Goal: Obtain resource: Obtain resource

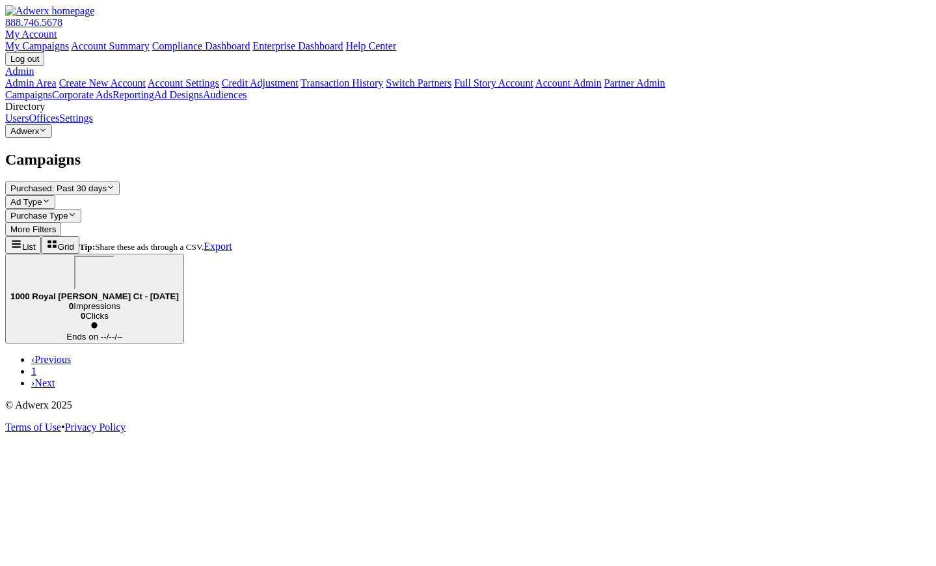
click at [179, 256] on div "1000 Royal [PERSON_NAME] Ct - [DATE]" at bounding box center [94, 279] width 169 height 46
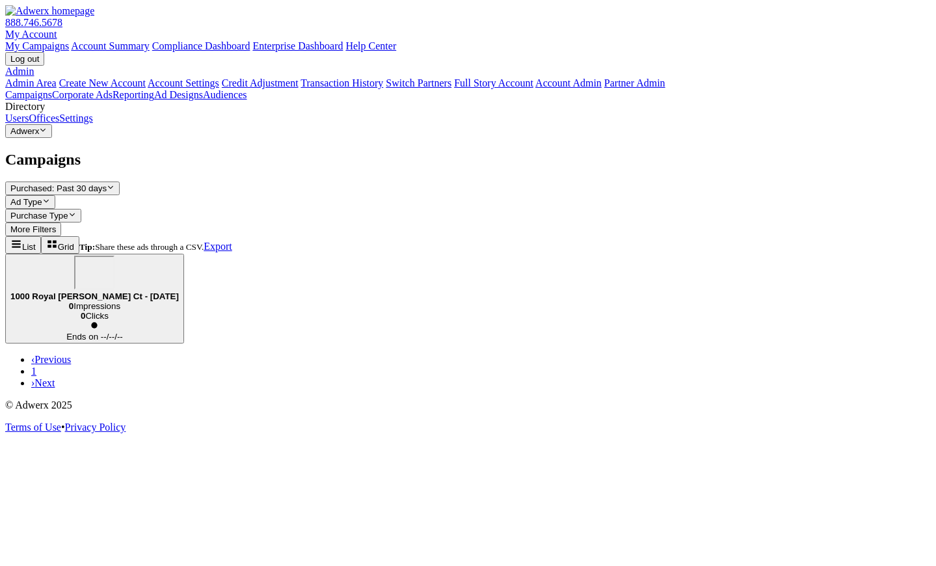
click at [179, 256] on div "1000 Royal [PERSON_NAME] Ct - [DATE]" at bounding box center [94, 279] width 169 height 46
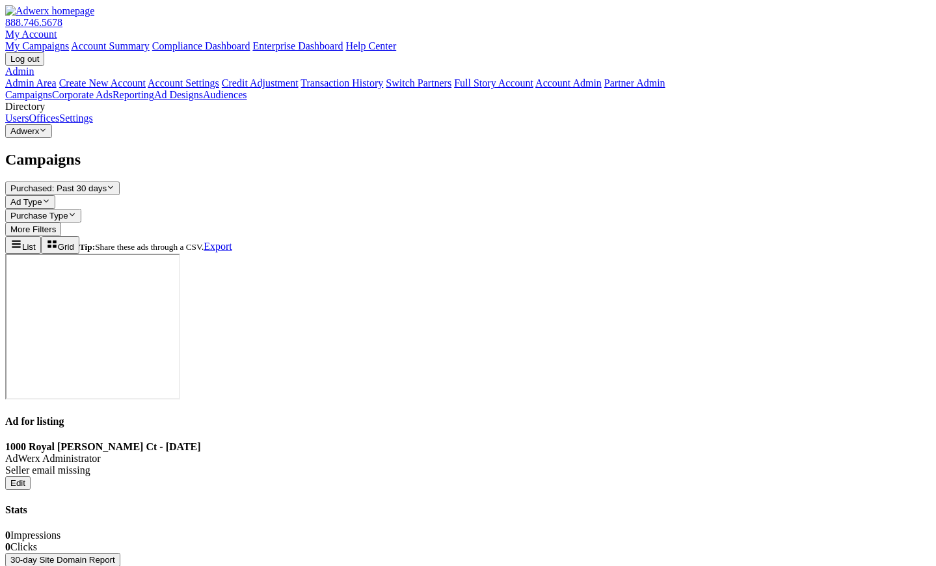
click at [120, 553] on button "30-day Site Domain Report" at bounding box center [62, 560] width 115 height 14
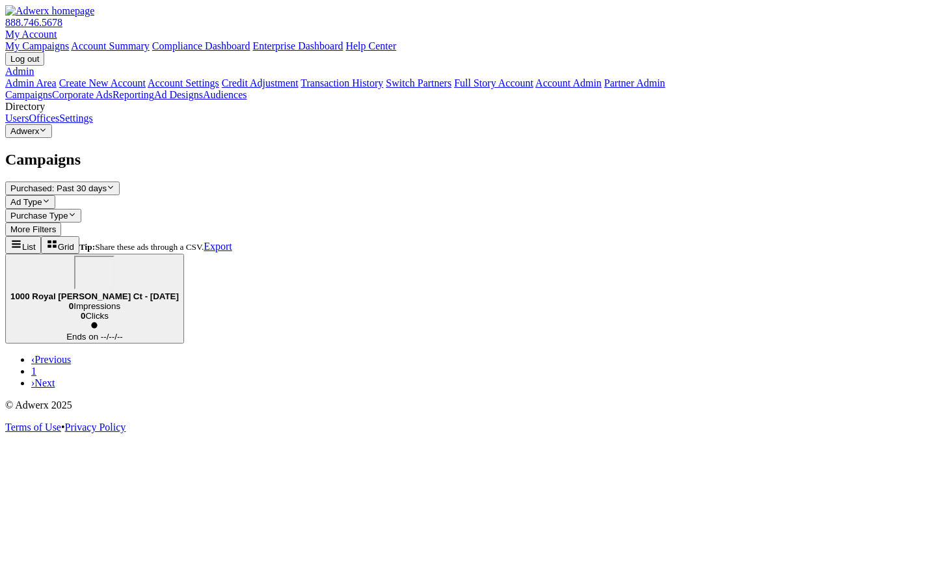
click at [179, 256] on div "1000 Royal [PERSON_NAME] Ct - [DATE]" at bounding box center [94, 279] width 169 height 46
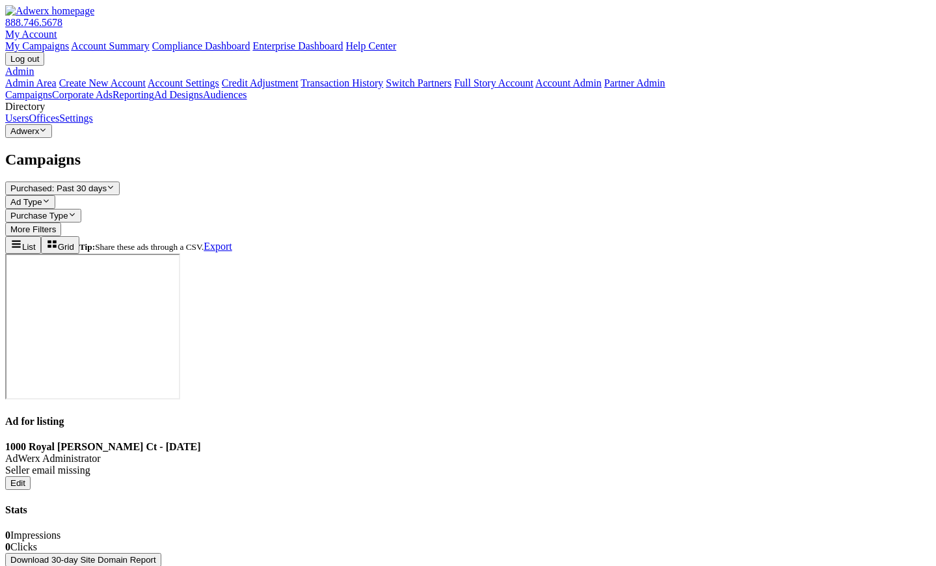
click at [161, 553] on button "Download 30-day Site Domain Report" at bounding box center [83, 560] width 156 height 14
click at [793, 479] on div "Campaigns Purchased: Past 30 days Reveal list of Purchased: Past 30 days Ad Typ…" at bounding box center [468, 443] width 926 height 585
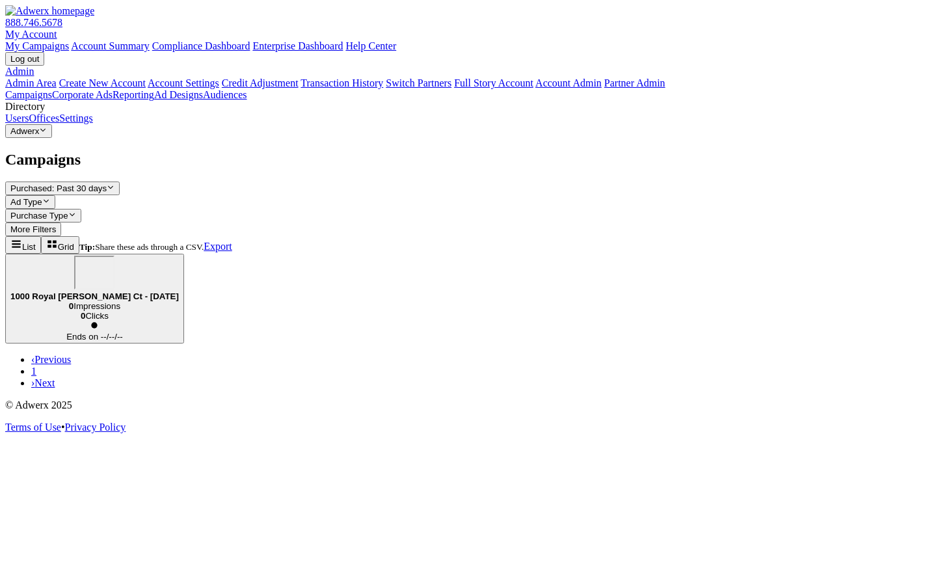
click at [179, 256] on div "1000 Royal [PERSON_NAME] Ct - [DATE]" at bounding box center [94, 279] width 169 height 46
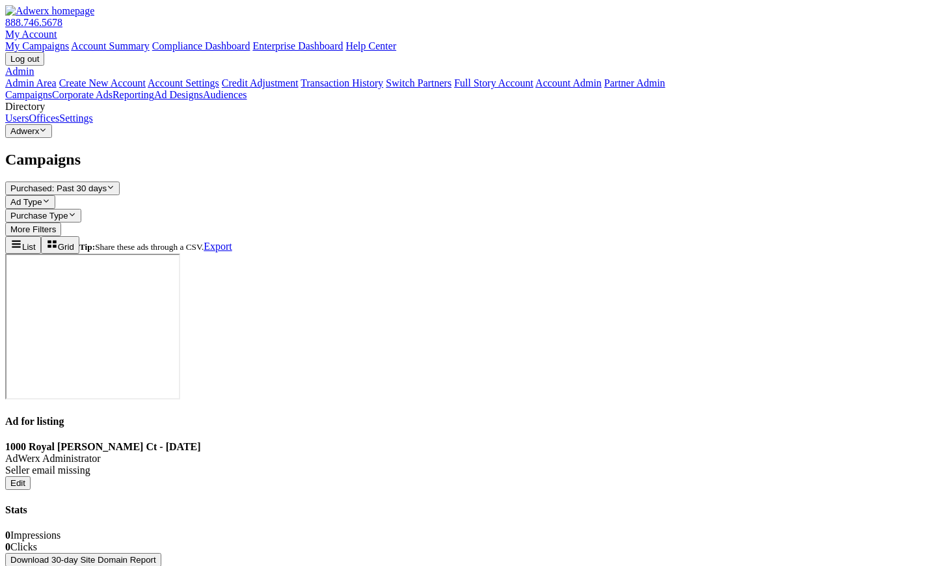
click at [161, 553] on button "Download 30-day Site Domain Report" at bounding box center [83, 560] width 156 height 14
click at [464, 504] on div "Stats 0 Impressions 0 Clicks Download 30-day Site Domain Report" at bounding box center [468, 535] width 926 height 62
click at [342, 236] on div "Show list of campaigns List Show grid of campaigns Grid Tip: Share these ads th…" at bounding box center [468, 245] width 926 height 18
click at [353, 324] on div "Show list of campaigns List Show grid of campaigns Grid Tip: Share these ads th…" at bounding box center [468, 463] width 926 height 454
